Goal: Task Accomplishment & Management: Complete application form

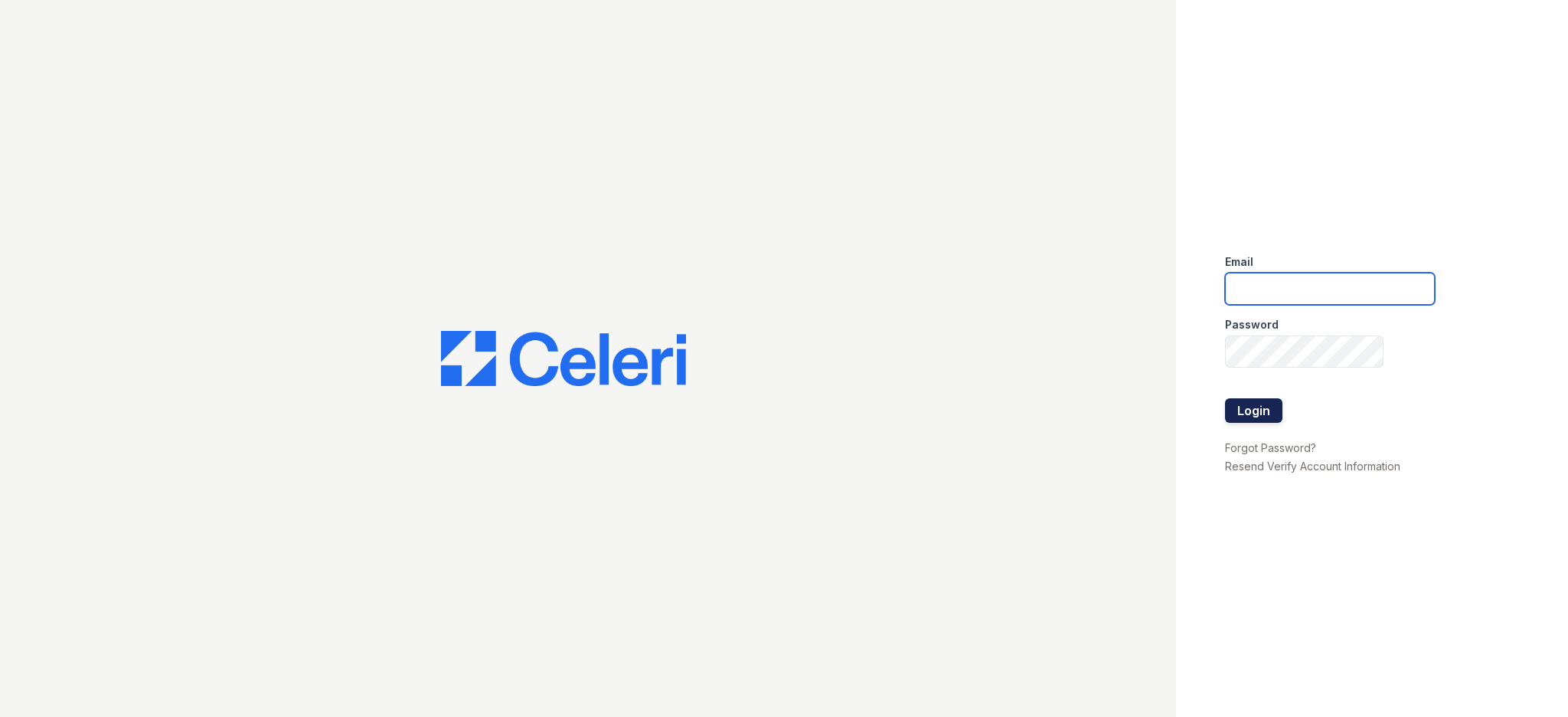
type input "admin@meltzerre.com"
click at [1266, 409] on button "Login" at bounding box center [1254, 410] width 57 height 24
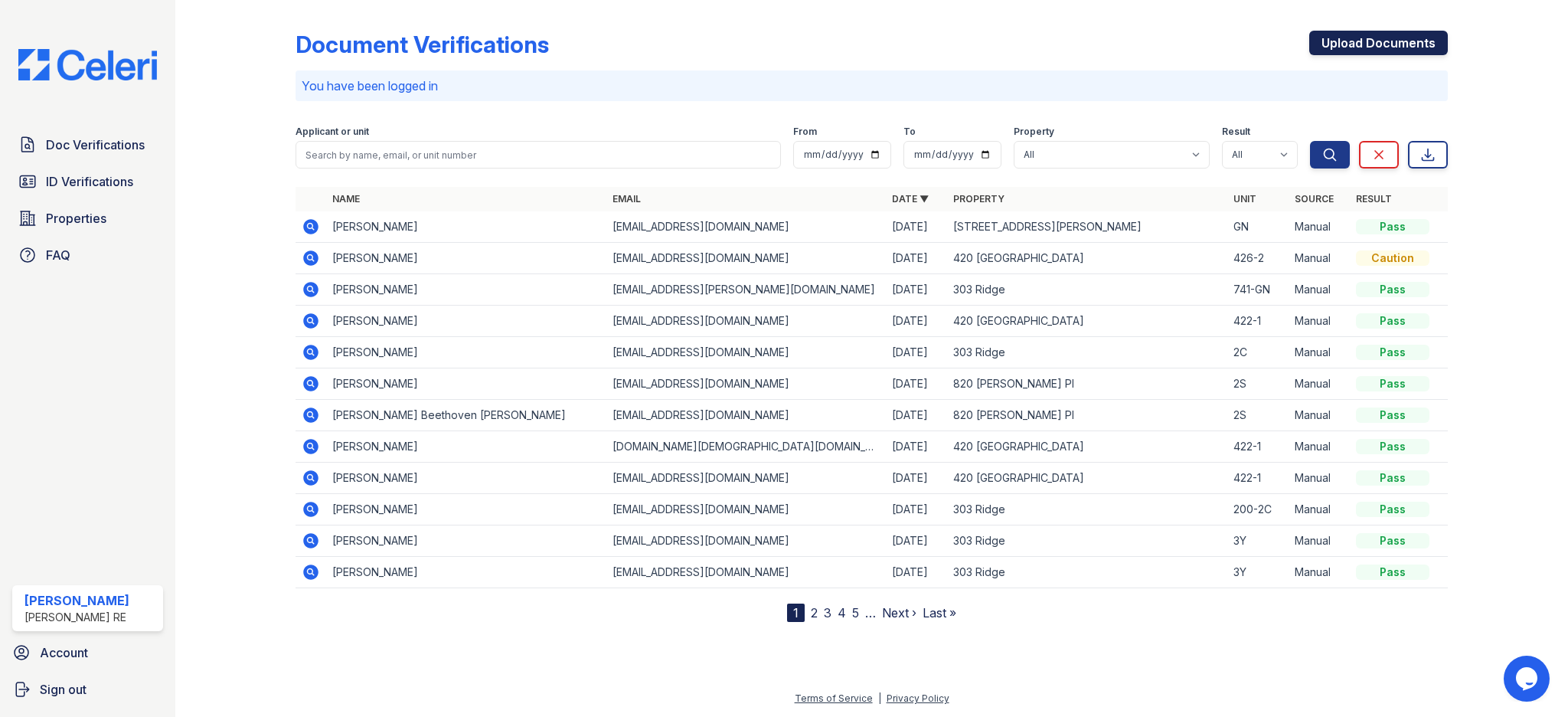
click at [1389, 45] on link "Upload Documents" at bounding box center [1378, 42] width 139 height 24
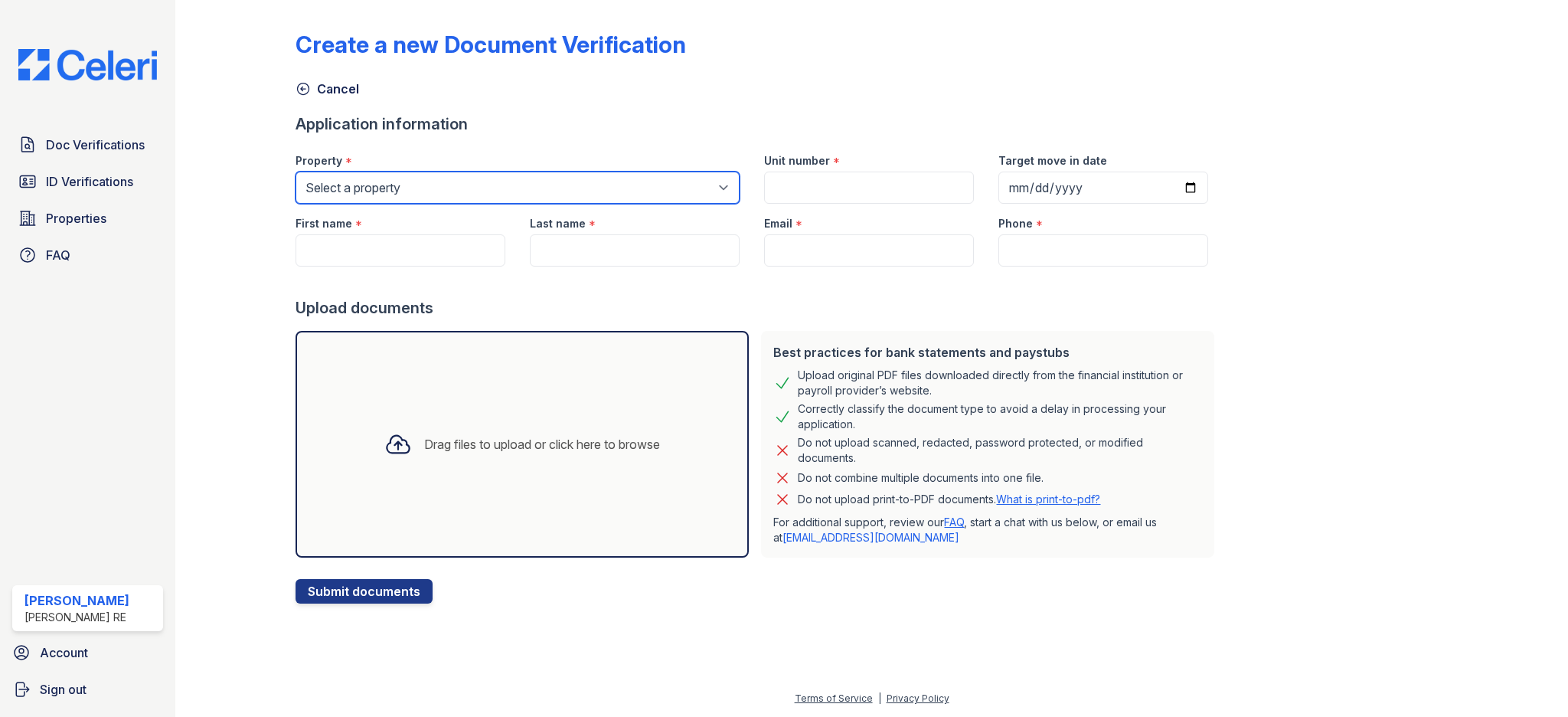
click at [508, 188] on select "Select a property [GEOGRAPHIC_DATA][STREET_ADDRESS][PERSON_NAME] [STREET_ADDRES…" at bounding box center [518, 187] width 444 height 32
select select "3113"
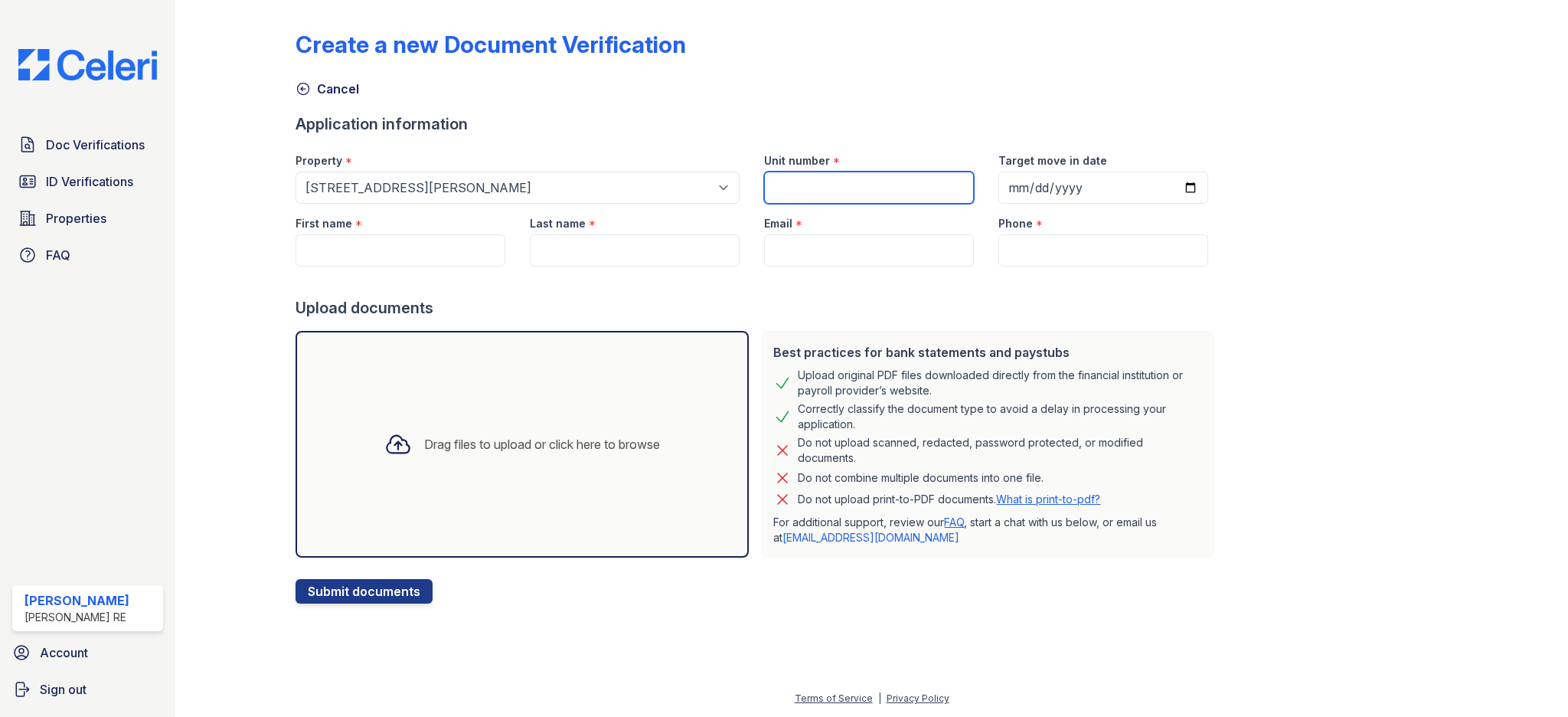
click at [792, 185] on input "Unit number" at bounding box center [869, 187] width 210 height 32
type input "GN"
click at [443, 303] on div "Upload documents" at bounding box center [758, 308] width 925 height 22
click at [420, 247] on input "First name" at bounding box center [401, 250] width 210 height 32
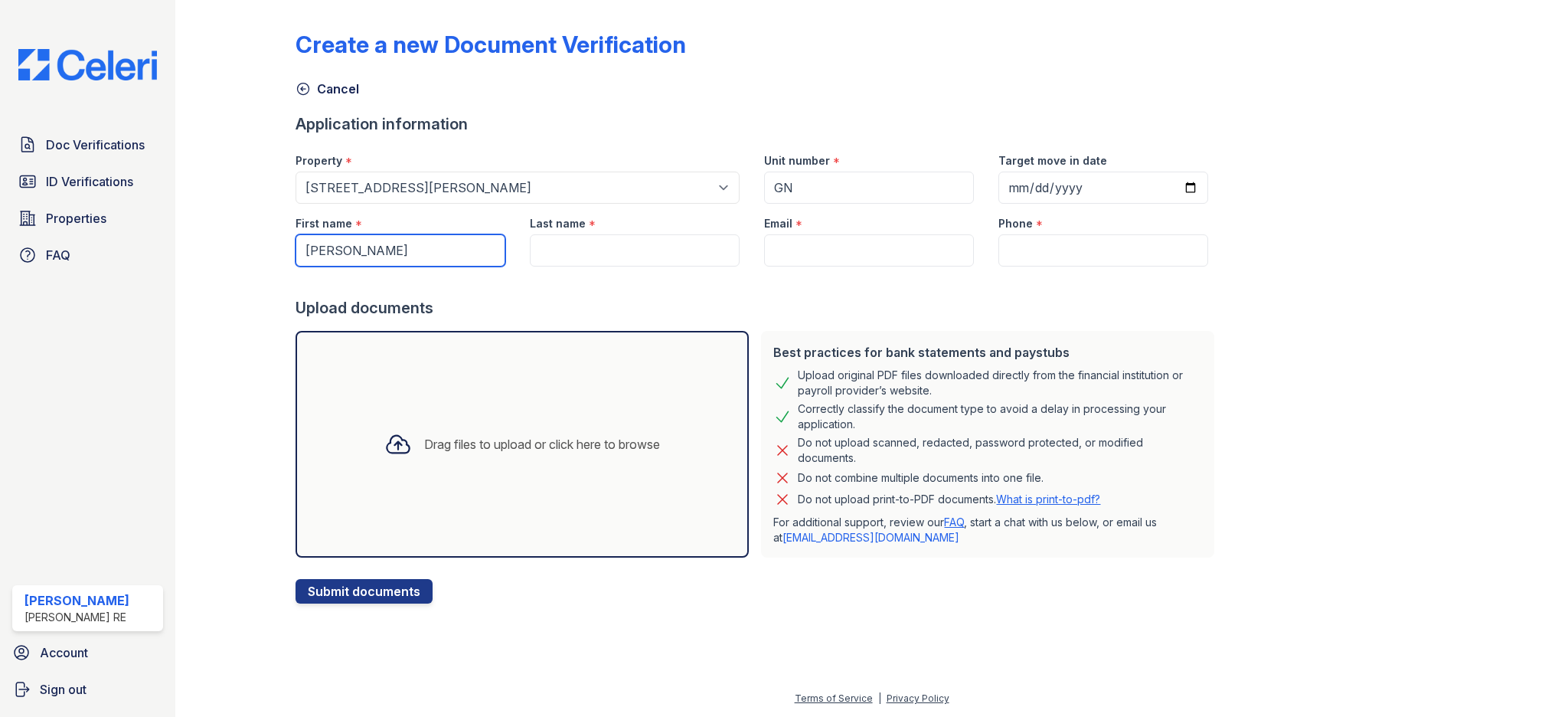
type input "[PERSON_NAME]"
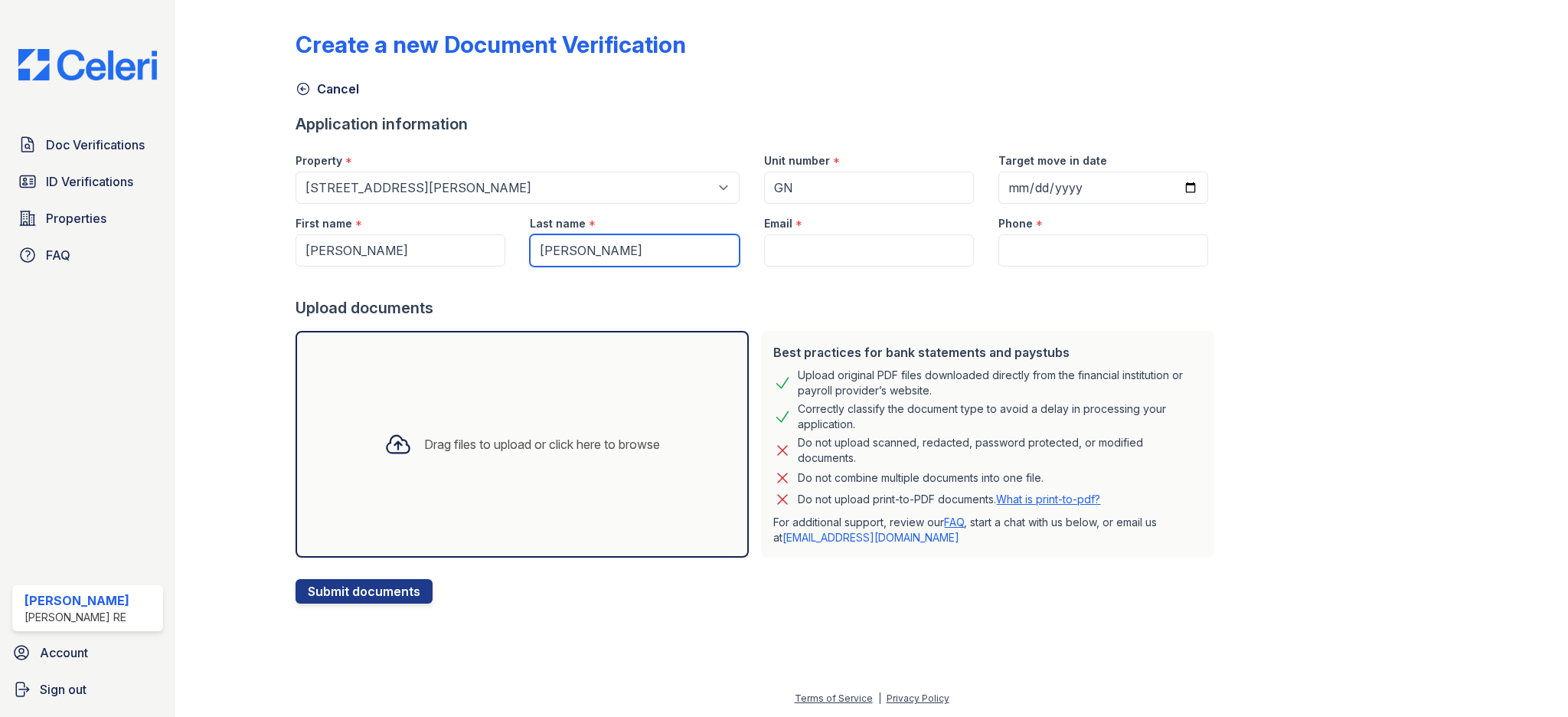
type input "[PERSON_NAME]"
click at [850, 250] on input "Email" at bounding box center [869, 250] width 210 height 32
paste input "[EMAIL_ADDRESS][DOMAIN_NAME]"
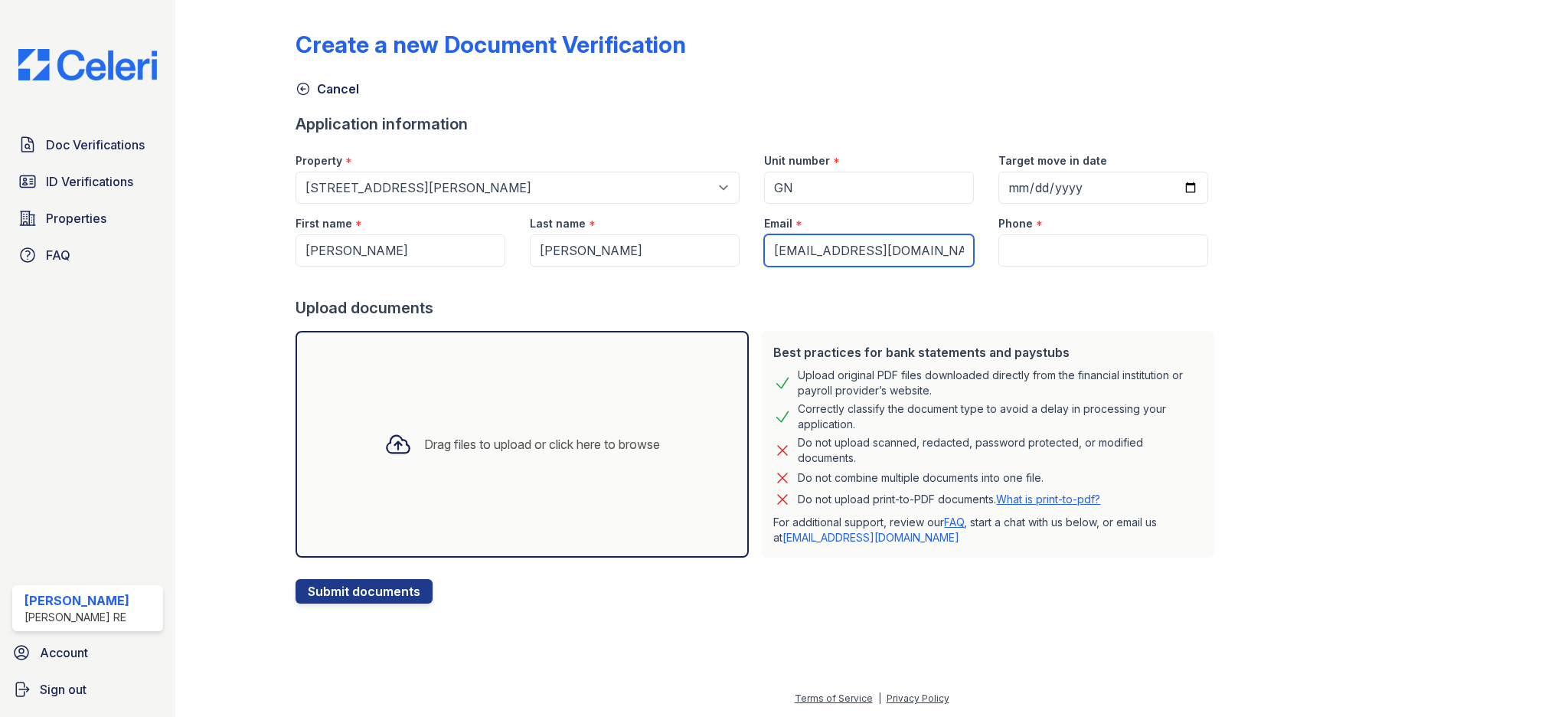
type input "[EMAIL_ADDRESS][DOMAIN_NAME]"
click at [741, 346] on div "Drag files to upload or click here to browse" at bounding box center [522, 444] width 466 height 239
click at [1090, 268] on div at bounding box center [758, 282] width 925 height 30
click at [1090, 252] on input "Phone" at bounding box center [1103, 250] width 210 height 32
paste input "[PHONE_NUMBER]"
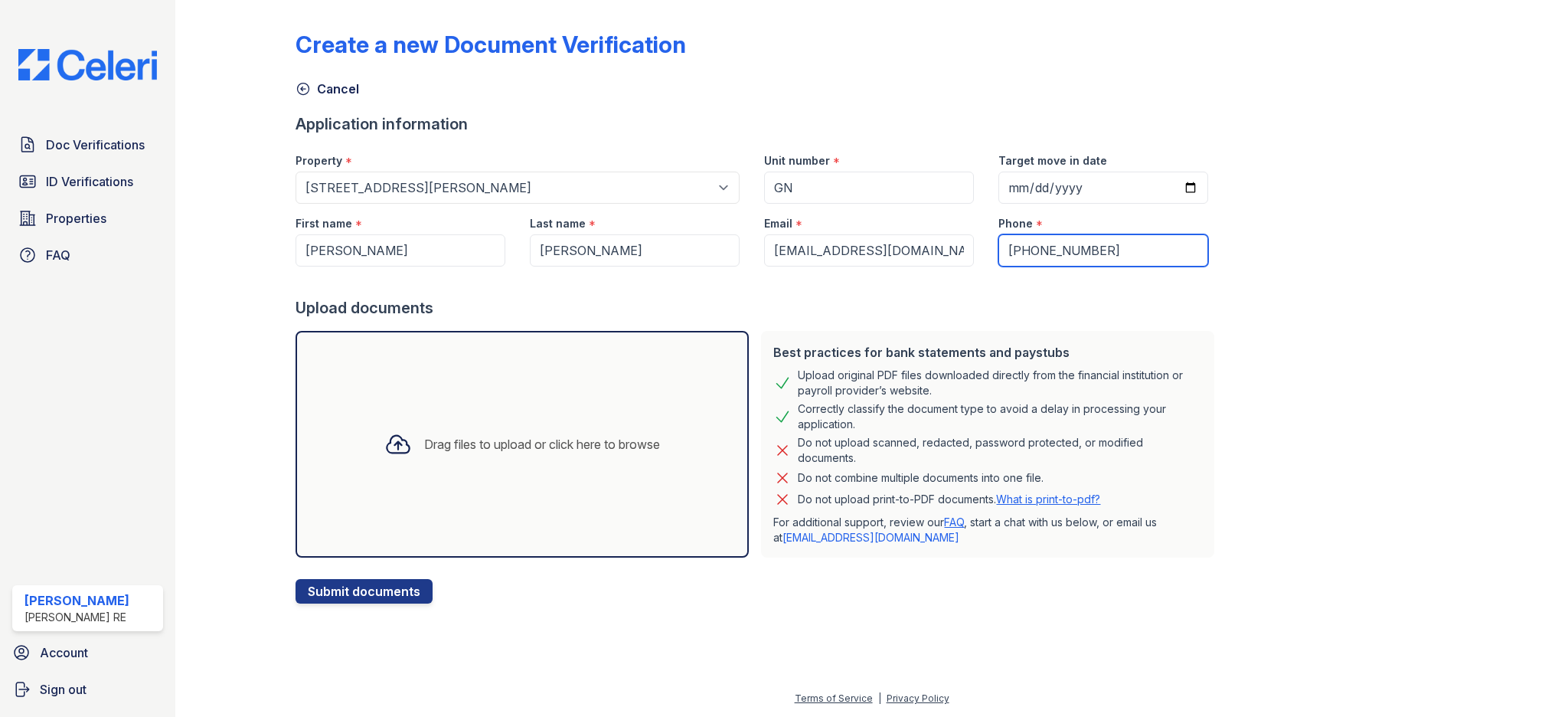
type input "[PHONE_NUMBER]"
drag, startPoint x: 891, startPoint y: 307, endPoint x: 955, endPoint y: 323, distance: 66.0
click at [891, 306] on div "Upload documents" at bounding box center [758, 308] width 925 height 22
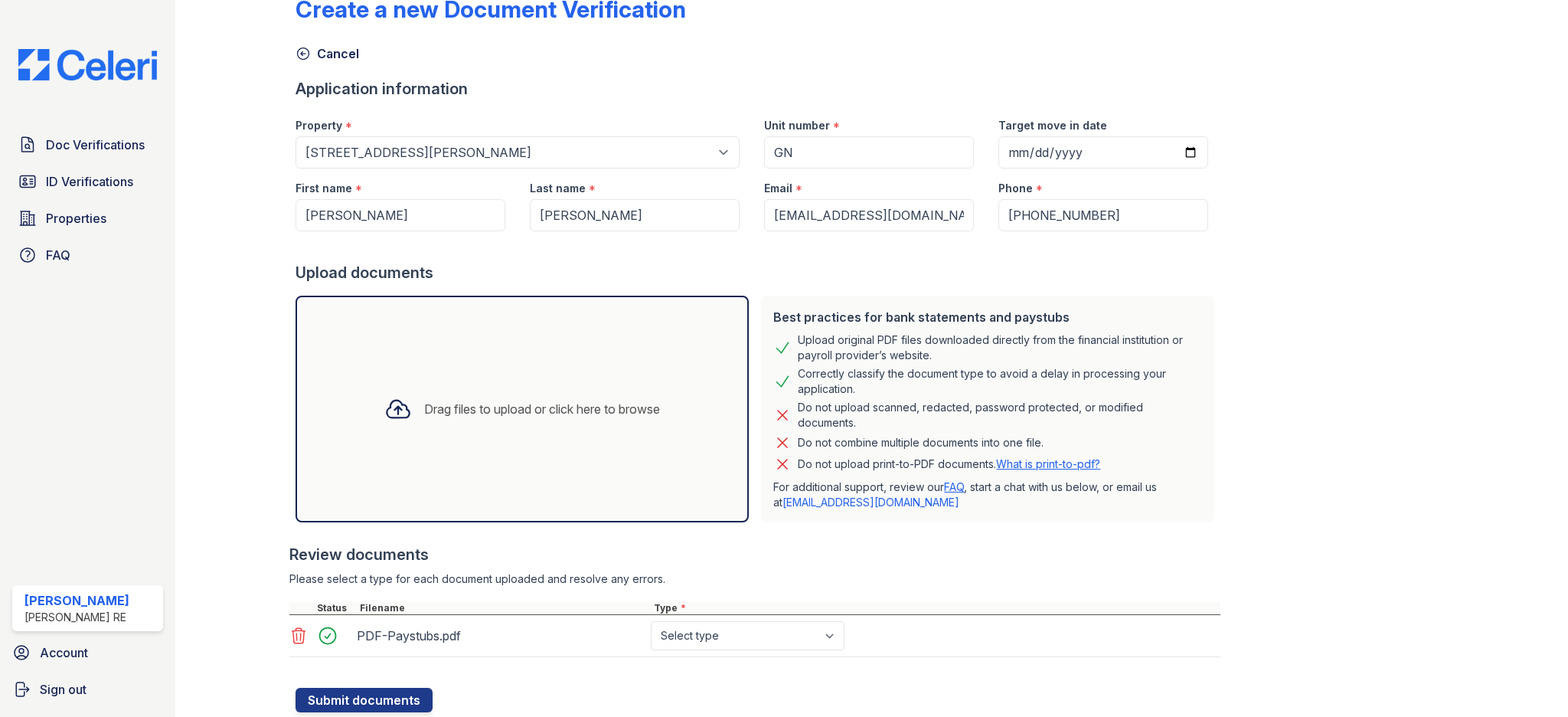
scroll to position [82, 0]
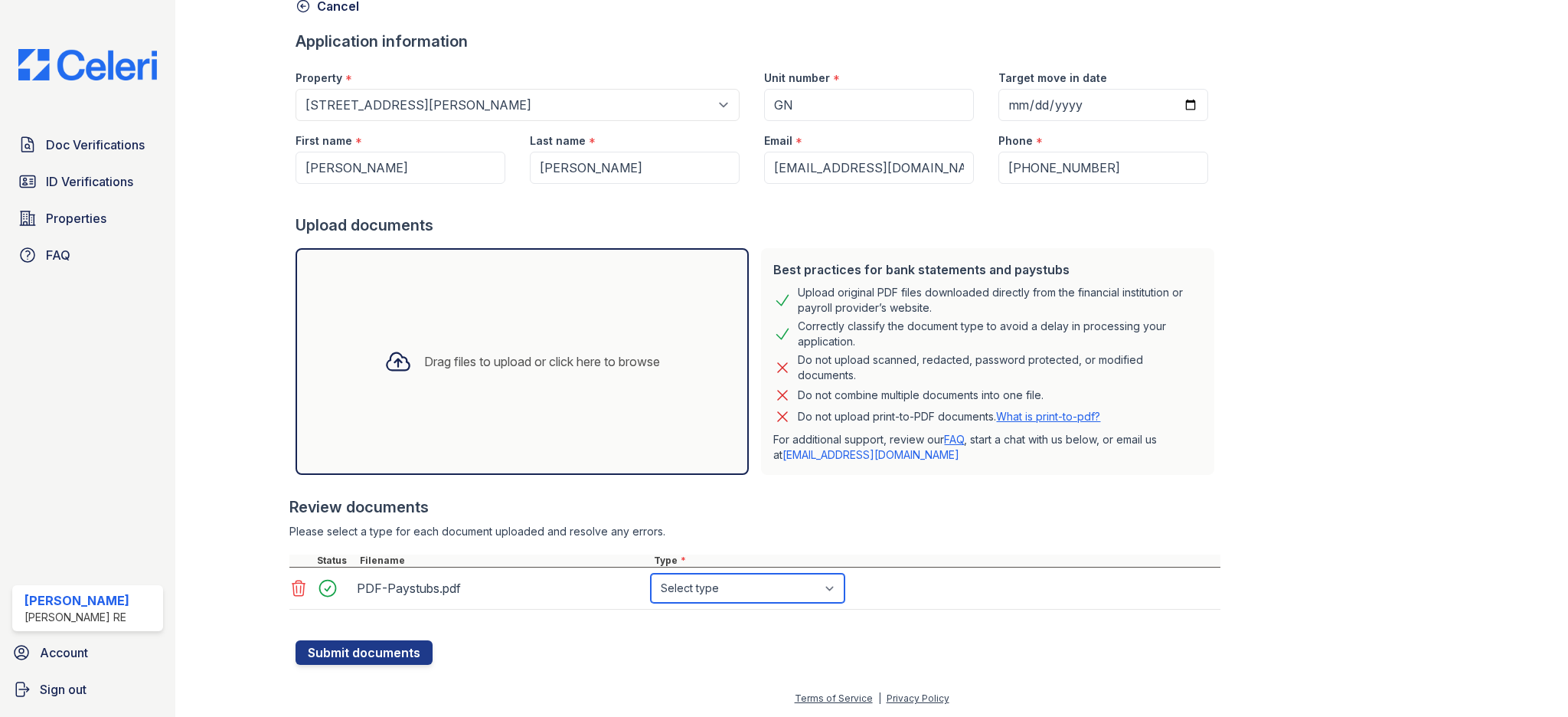
click at [720, 598] on select "Select type Paystub Bank Statement Offer Letter Tax Documents Benefit Award Let…" at bounding box center [747, 588] width 193 height 29
click at [727, 590] on select "Select type Paystub Bank Statement Offer Letter Tax Documents Benefit Award Let…" at bounding box center [747, 588] width 193 height 29
select select "paystub"
click at [395, 643] on button "Submit documents" at bounding box center [364, 652] width 137 height 24
